Goal: Task Accomplishment & Management: Manage account settings

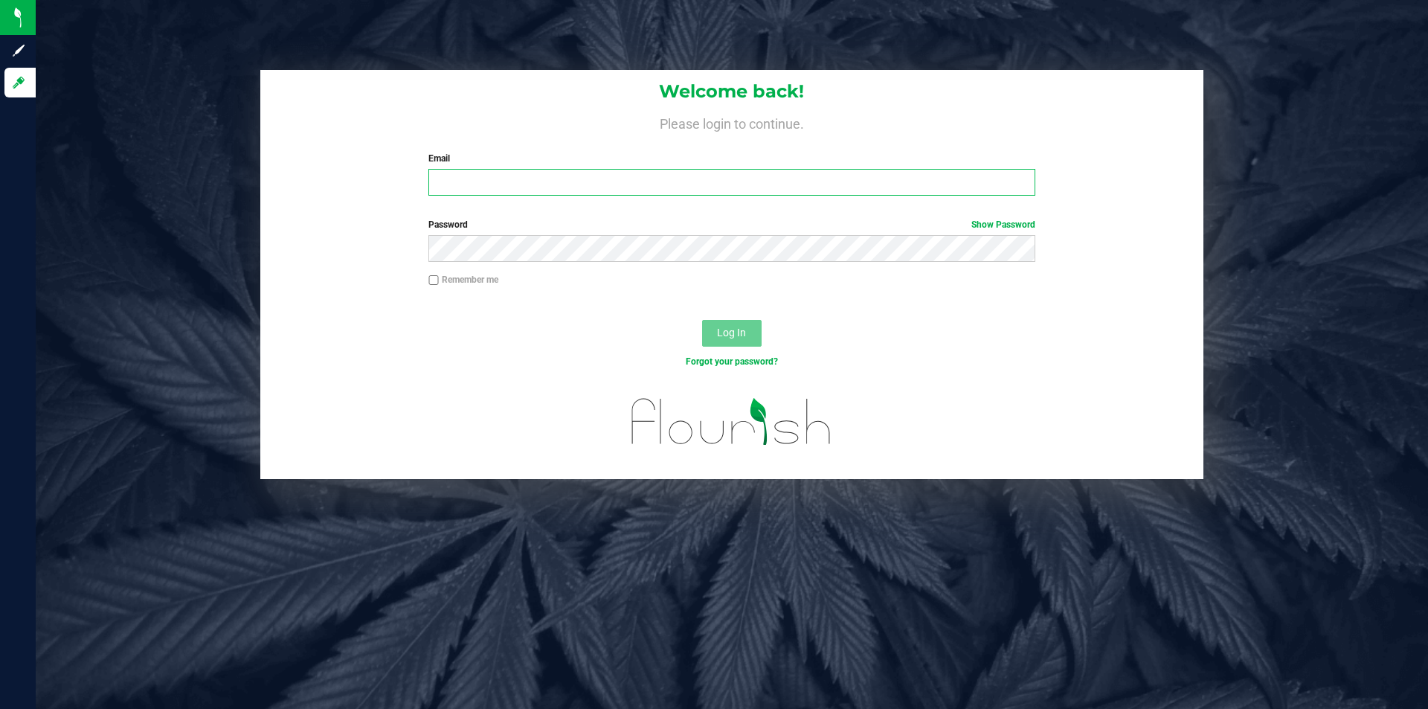
click at [457, 188] on input "Email" at bounding box center [731, 182] width 606 height 27
type input "[EMAIL_ADDRESS][DOMAIN_NAME]"
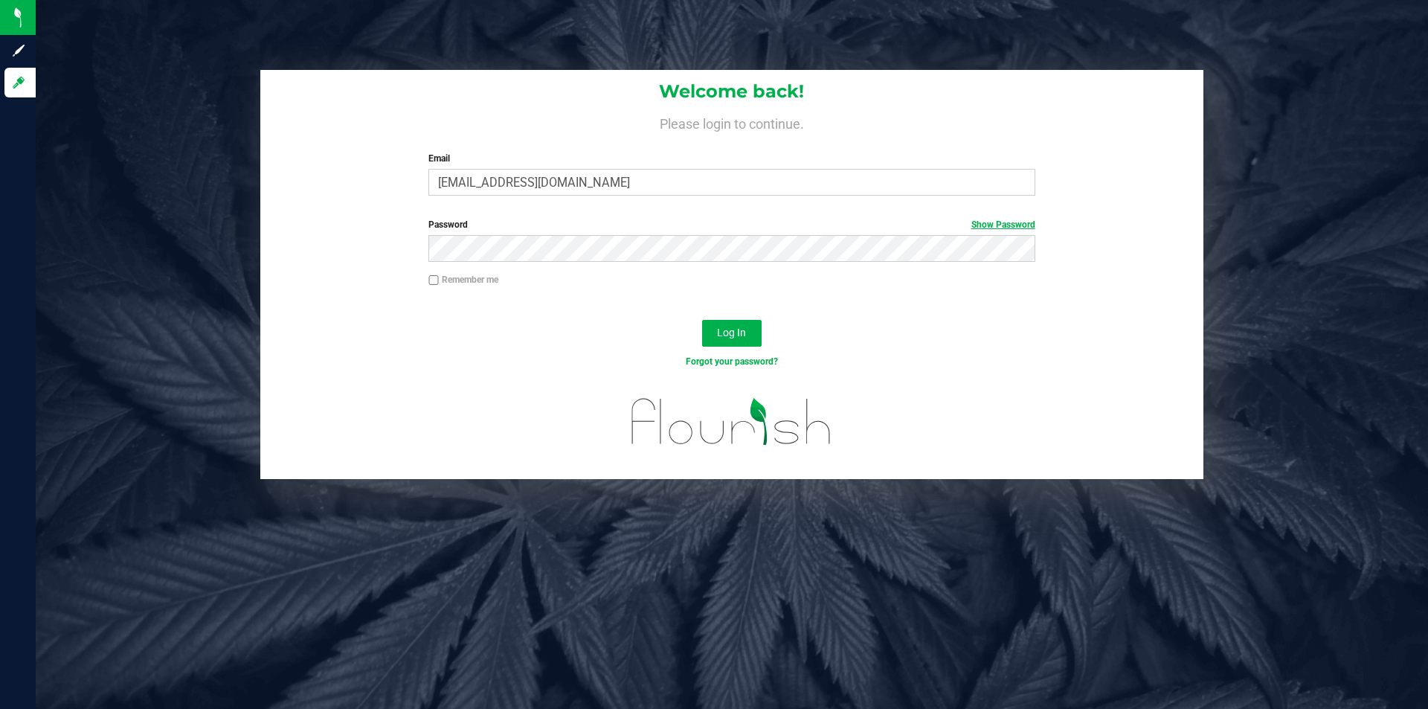
click at [1016, 228] on link "Show Password" at bounding box center [1003, 224] width 64 height 10
click at [436, 278] on input "Remember me" at bounding box center [433, 280] width 10 height 10
checkbox input "true"
click at [746, 331] on span "Log In" at bounding box center [731, 333] width 29 height 12
